Goal: Complete application form

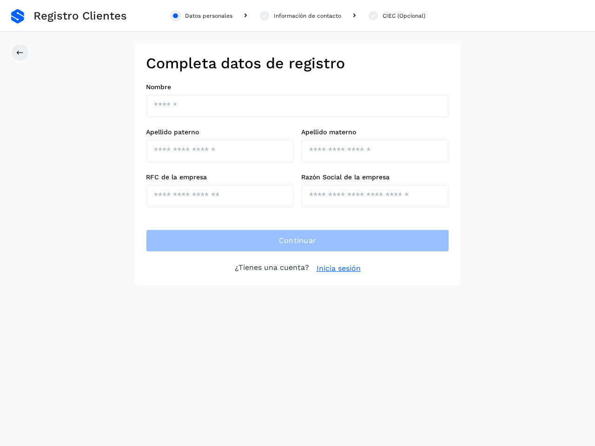
click at [201, 16] on div "Datos personales" at bounding box center [208, 16] width 47 height 8
click at [300, 16] on div "Información de contacto" at bounding box center [307, 16] width 67 height 8
click at [396, 16] on div "CIEC (Opcional)" at bounding box center [404, 16] width 43 height 8
click at [20, 53] on icon at bounding box center [19, 52] width 7 height 7
